Goal: Transaction & Acquisition: Book appointment/travel/reservation

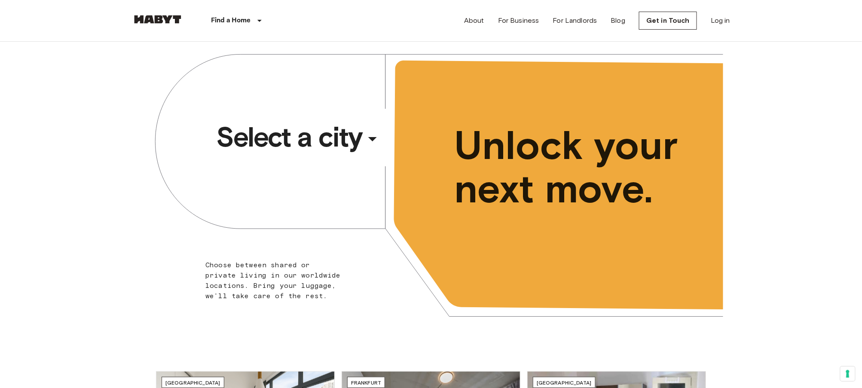
click at [318, 129] on span "Select a city" at bounding box center [289, 137] width 146 height 34
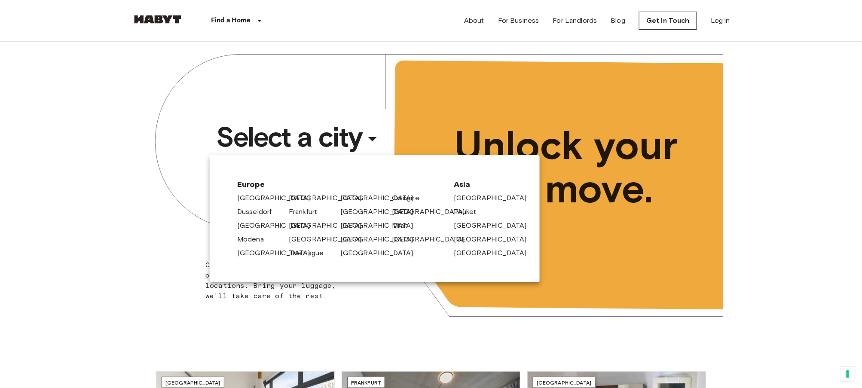
click at [288, 199] on div "[GEOGRAPHIC_DATA]" at bounding box center [311, 196] width 52 height 14
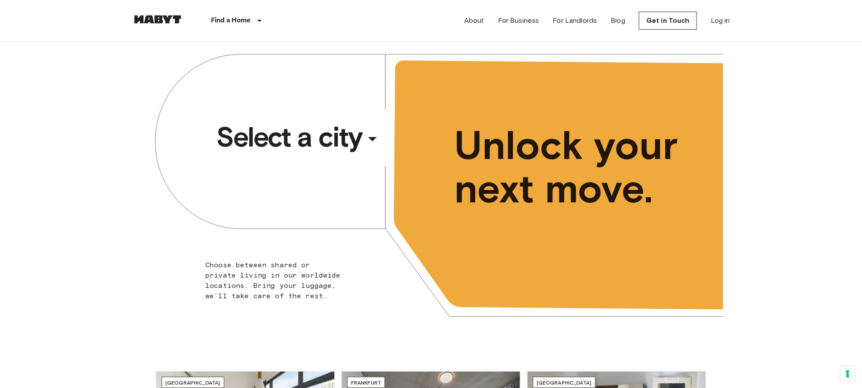
click at [307, 137] on span "Select a city" at bounding box center [289, 137] width 146 height 34
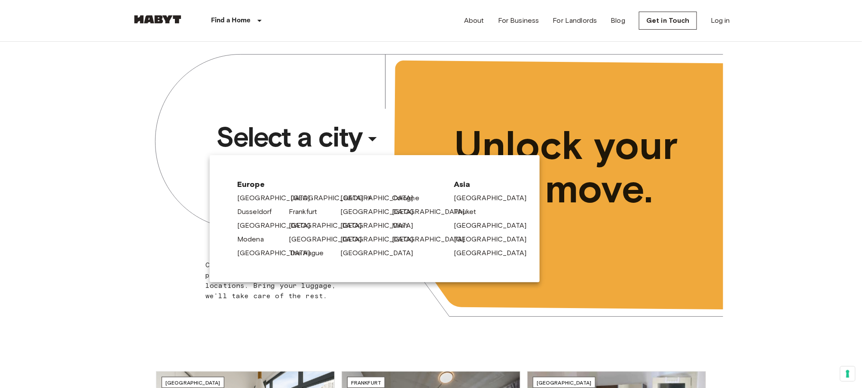
click at [298, 196] on link "[GEOGRAPHIC_DATA]" at bounding box center [331, 198] width 82 height 10
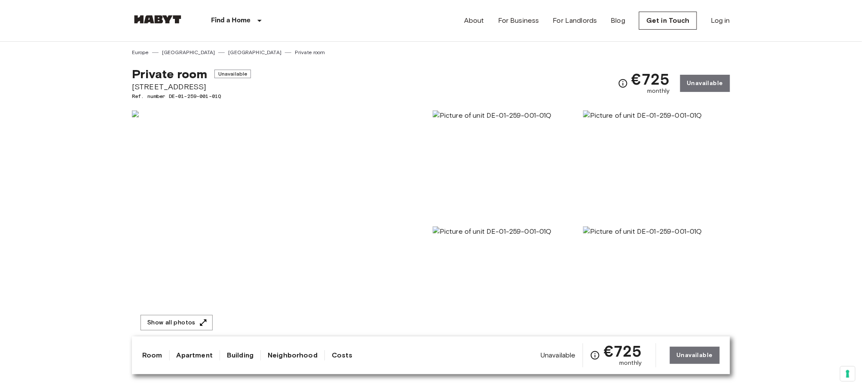
click at [467, 170] on img at bounding box center [505, 166] width 147 height 113
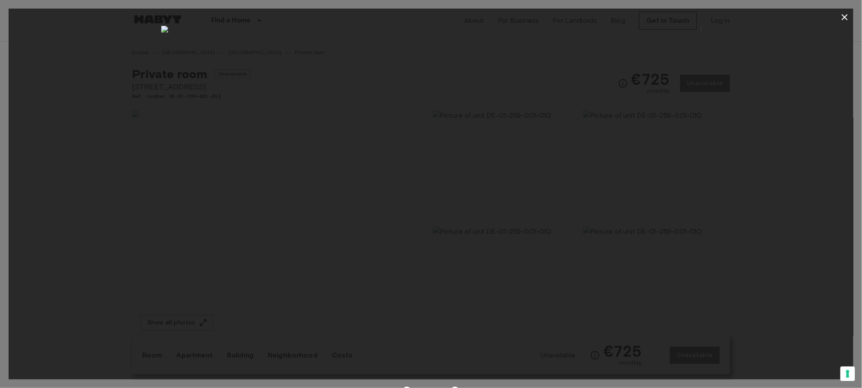
click at [844, 17] on icon "button" at bounding box center [844, 17] width 6 height 6
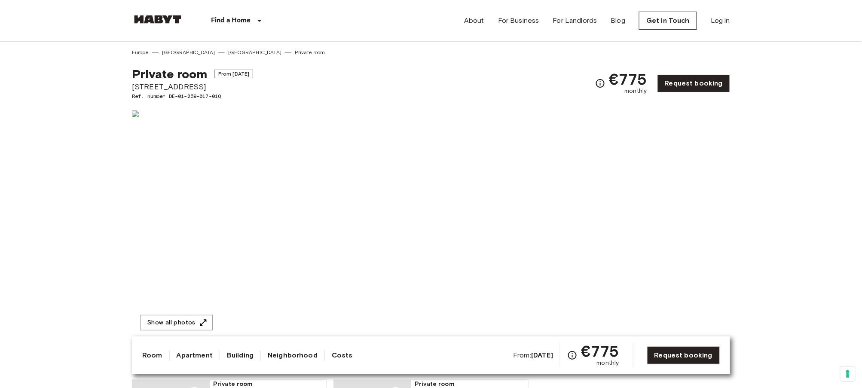
click at [612, 162] on div at bounding box center [579, 223] width 301 height 232
click at [527, 231] on div at bounding box center [579, 223] width 301 height 232
